Goal: Transaction & Acquisition: Purchase product/service

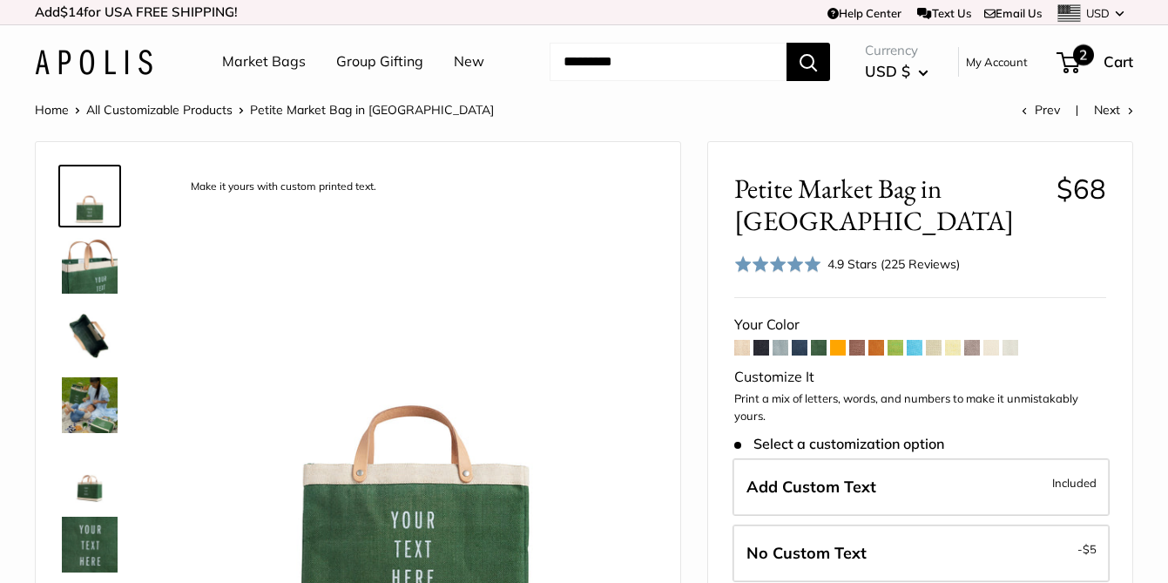
click at [1103, 67] on span "Cart" at bounding box center [1118, 61] width 30 height 18
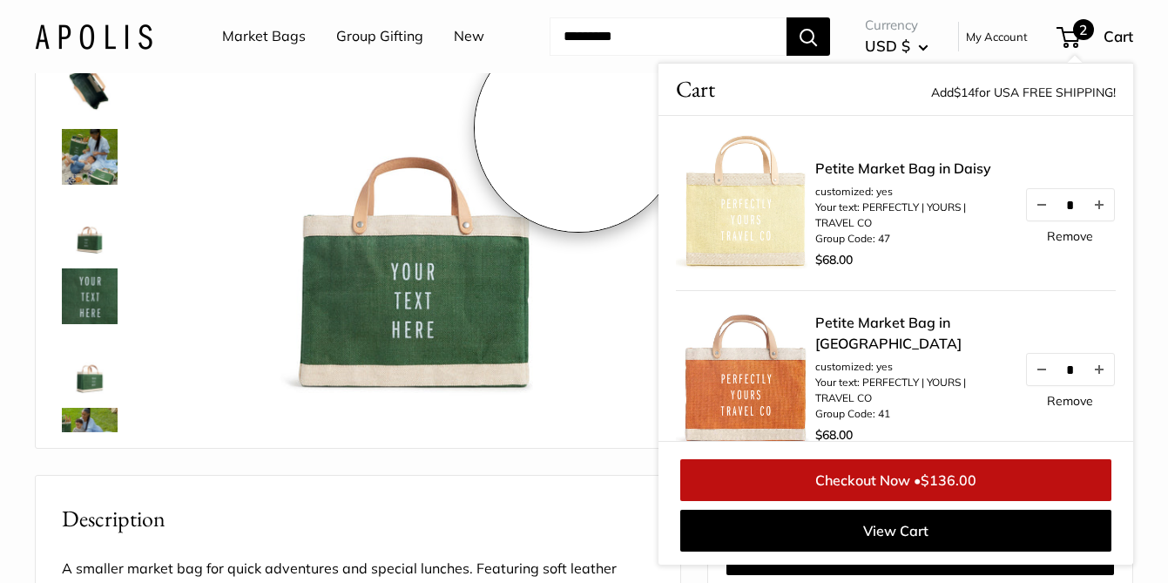
scroll to position [253, 0]
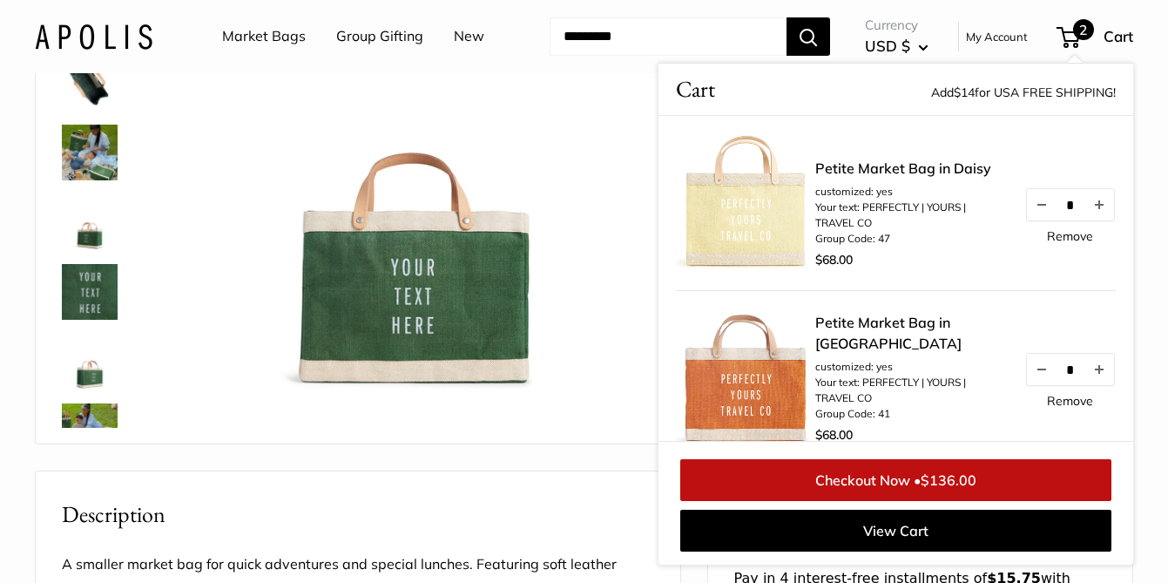
click at [258, 37] on link "Market Bags" at bounding box center [264, 37] width 84 height 26
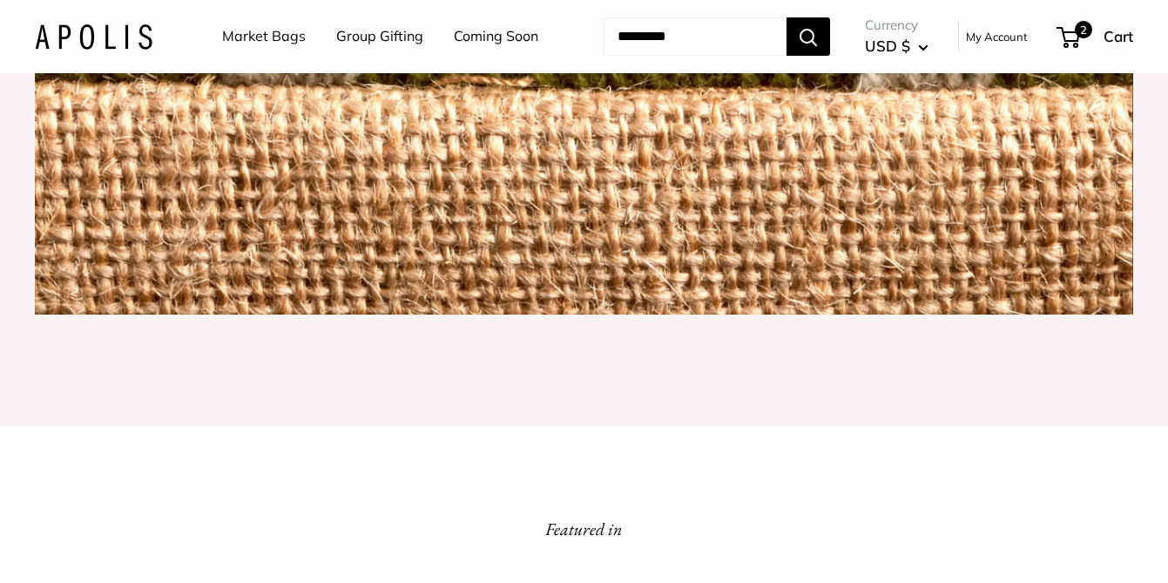
scroll to position [239, 0]
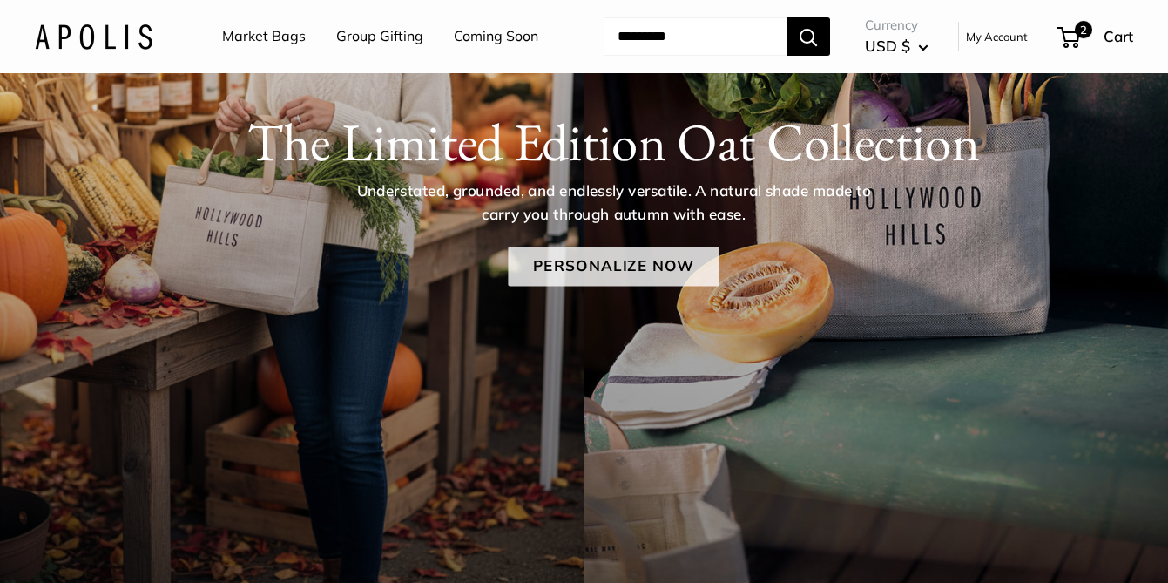
click at [575, 265] on link "Personalize Now" at bounding box center [613, 266] width 211 height 40
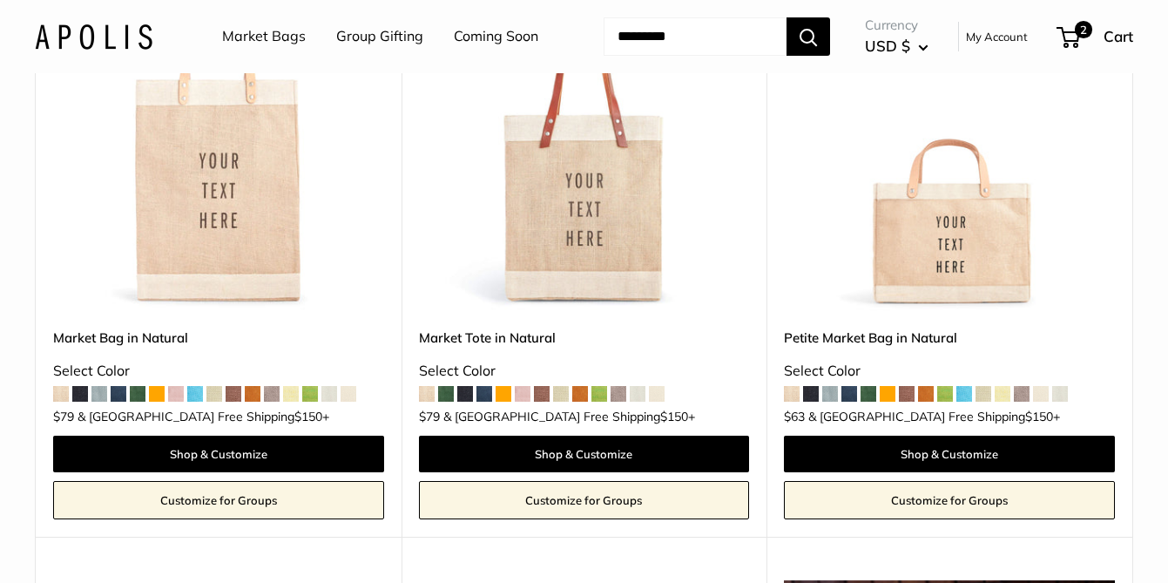
scroll to position [400, 0]
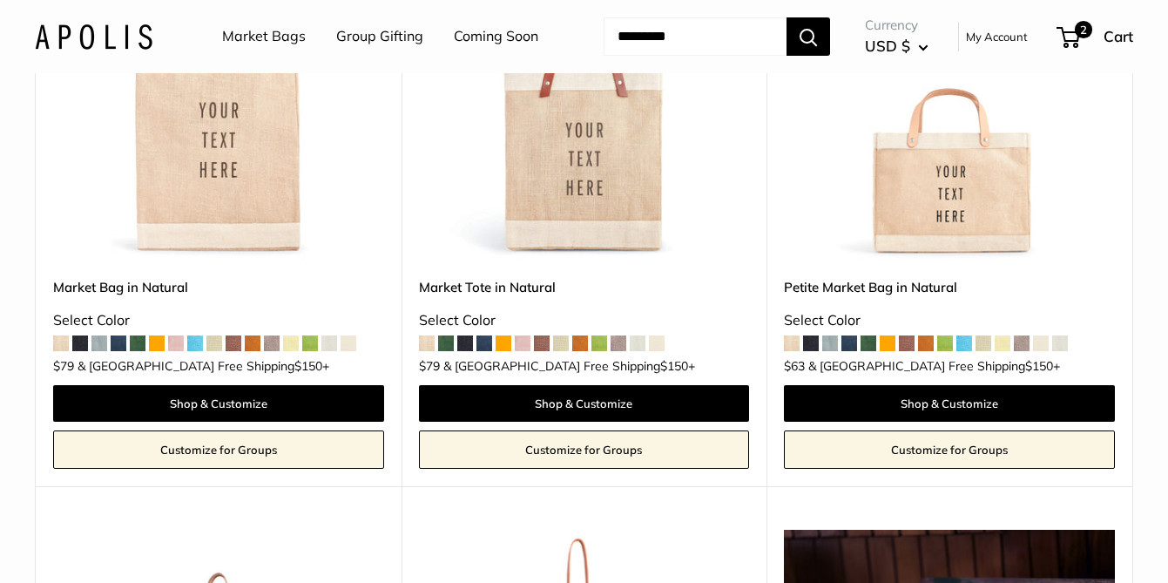
click at [290, 346] on span at bounding box center [291, 343] width 16 height 16
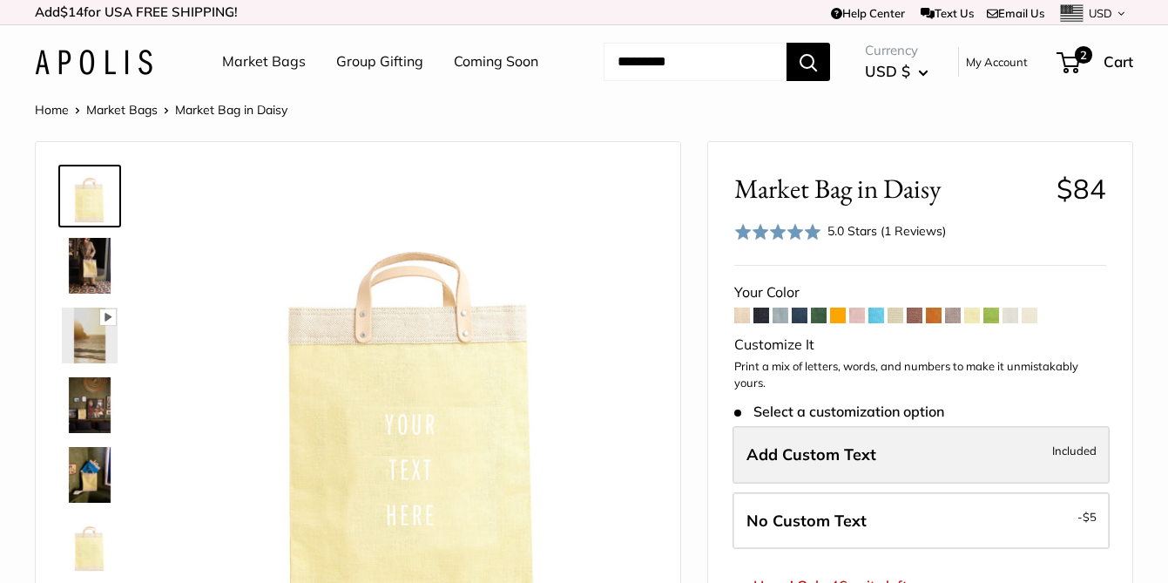
scroll to position [118, 0]
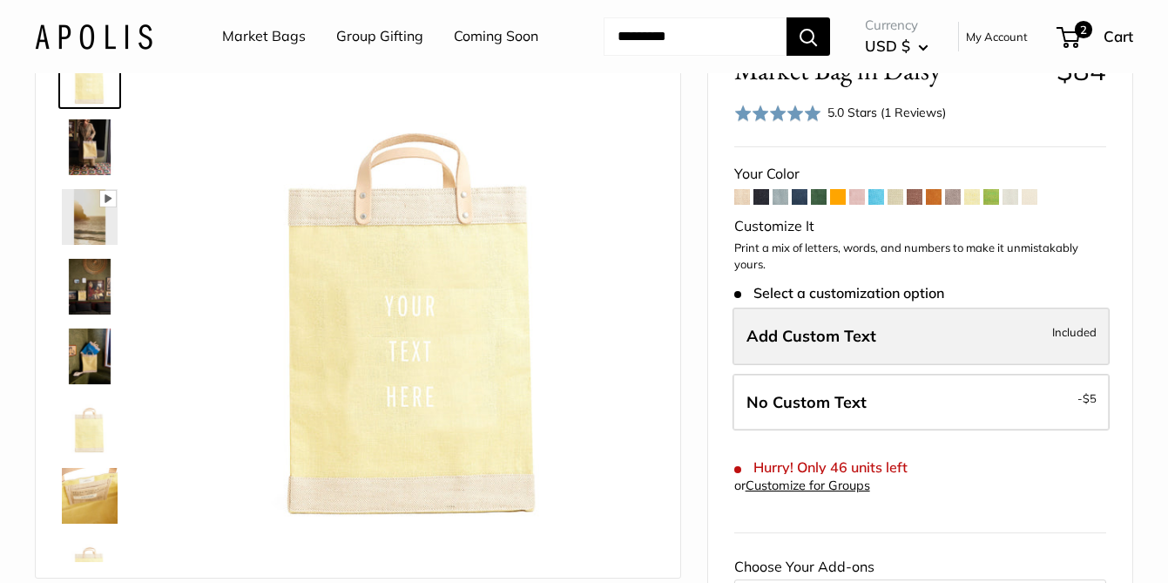
click at [835, 328] on span "Add Custom Text" at bounding box center [811, 336] width 130 height 20
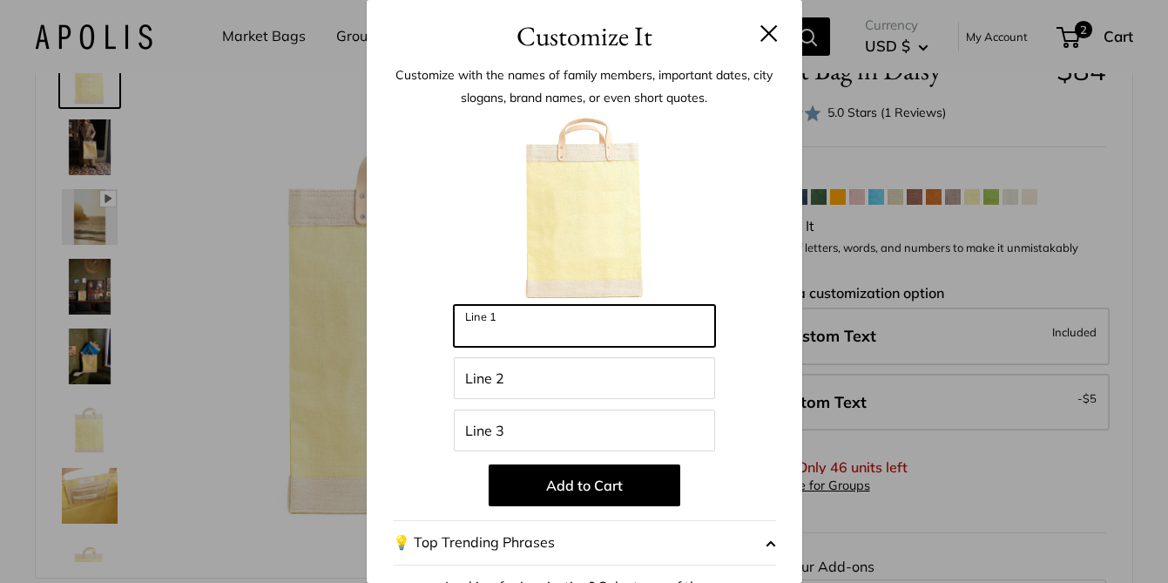
click at [511, 323] on input "Line 1" at bounding box center [584, 326] width 261 height 42
type input "*********"
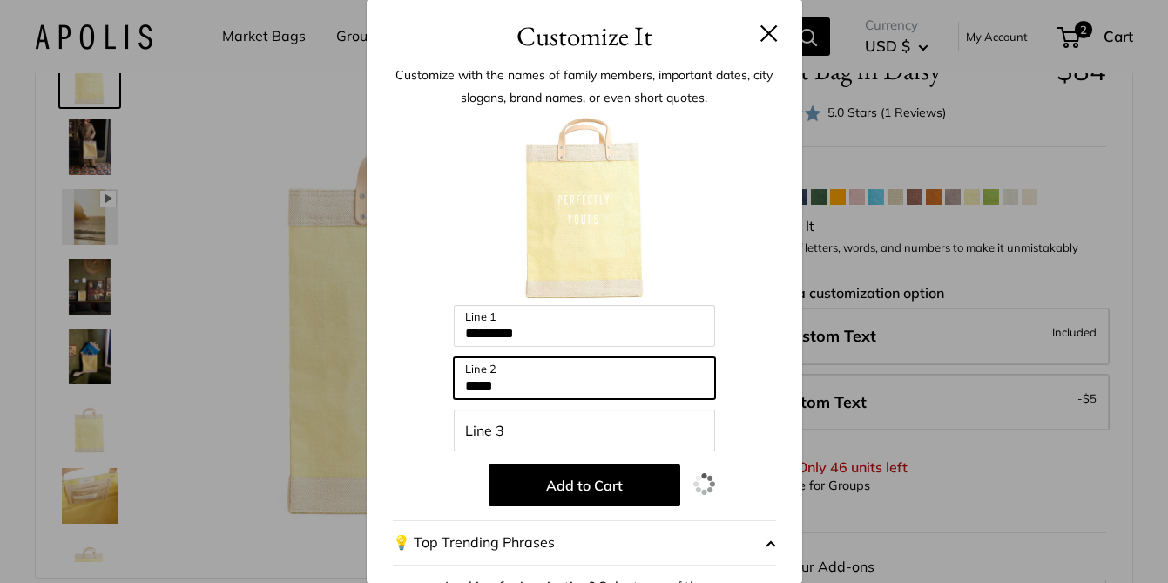
type input "*****"
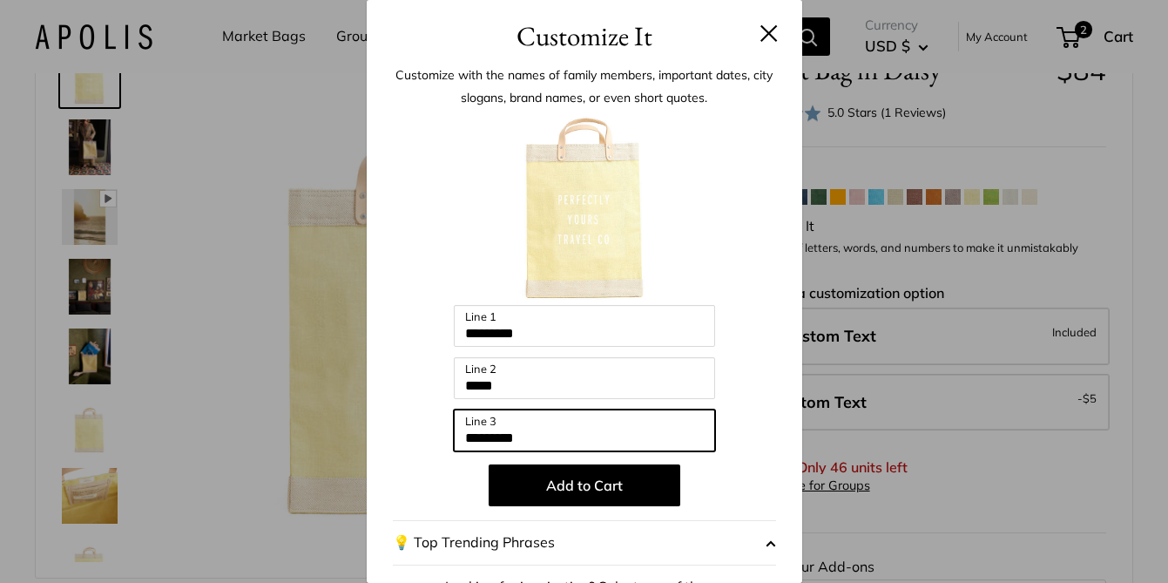
type input "*********"
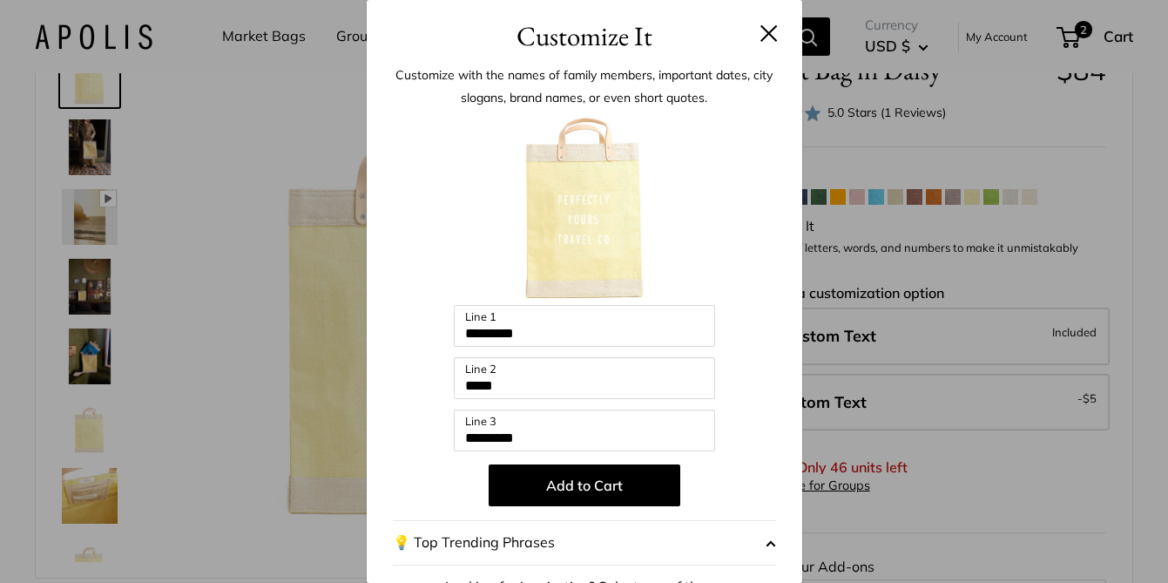
click at [765, 239] on div at bounding box center [584, 209] width 383 height 192
click at [585, 492] on button "Add to Cart" at bounding box center [585, 485] width 192 height 42
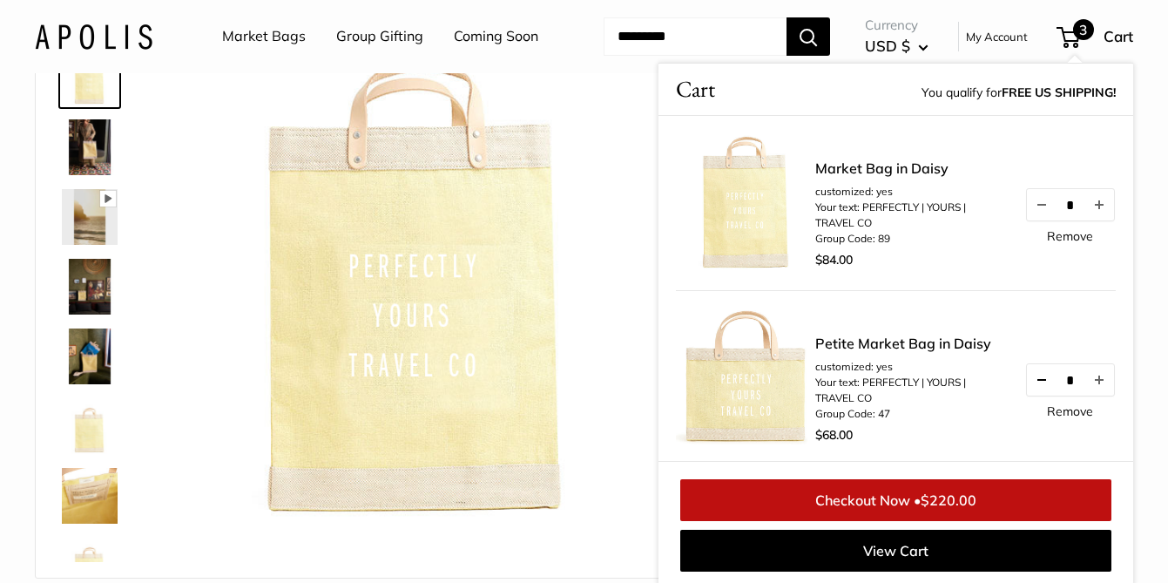
click at [1044, 380] on button "Decrease quantity by 1" at bounding box center [1042, 379] width 30 height 31
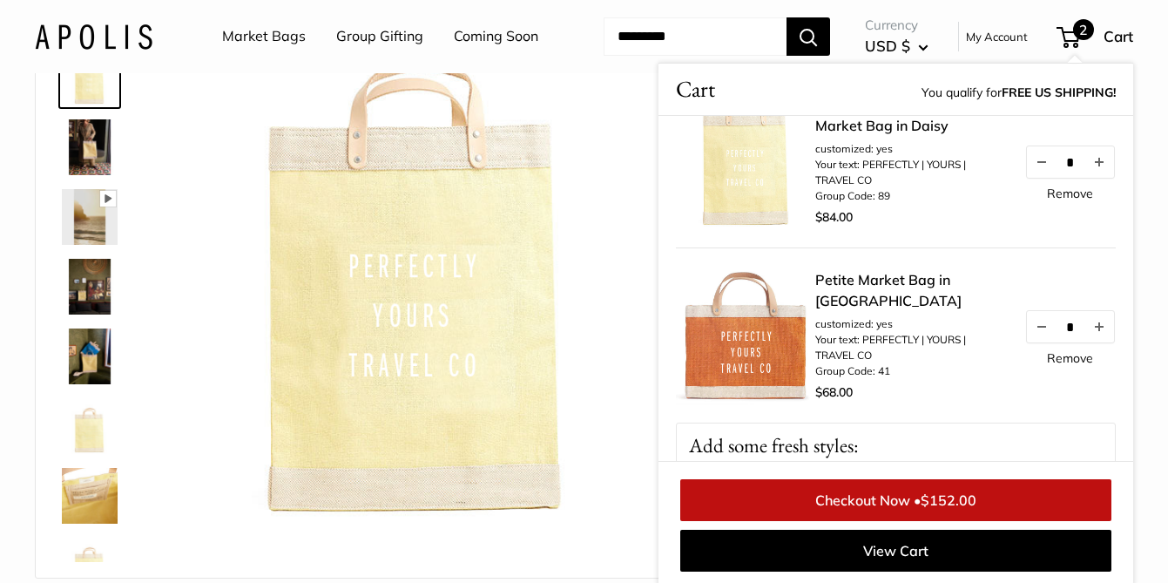
scroll to position [0, 0]
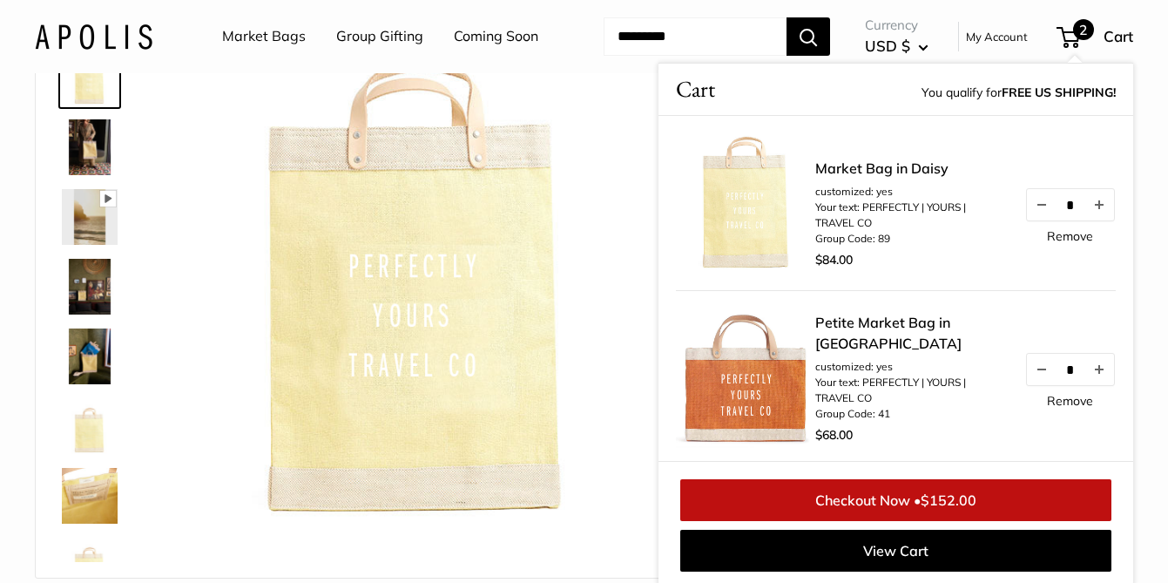
click at [900, 503] on link "Checkout Now • $152.00" at bounding box center [895, 500] width 431 height 42
